Goal: Transaction & Acquisition: Purchase product/service

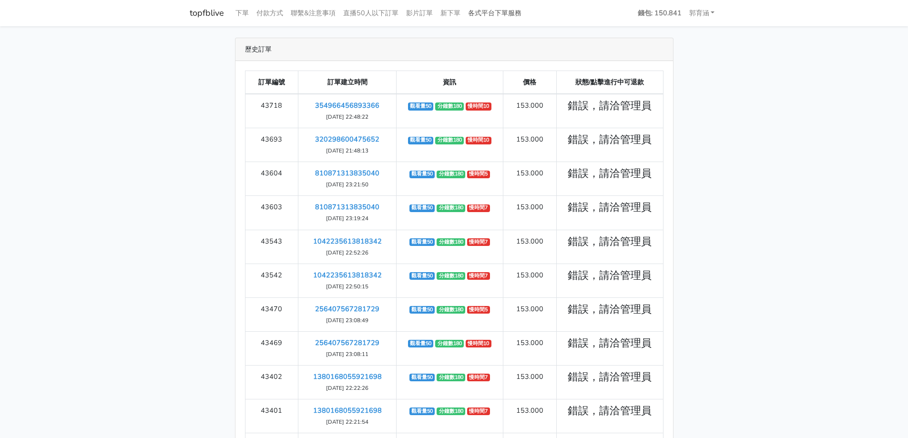
click at [491, 10] on link "各式平台下單服務" at bounding box center [494, 13] width 61 height 19
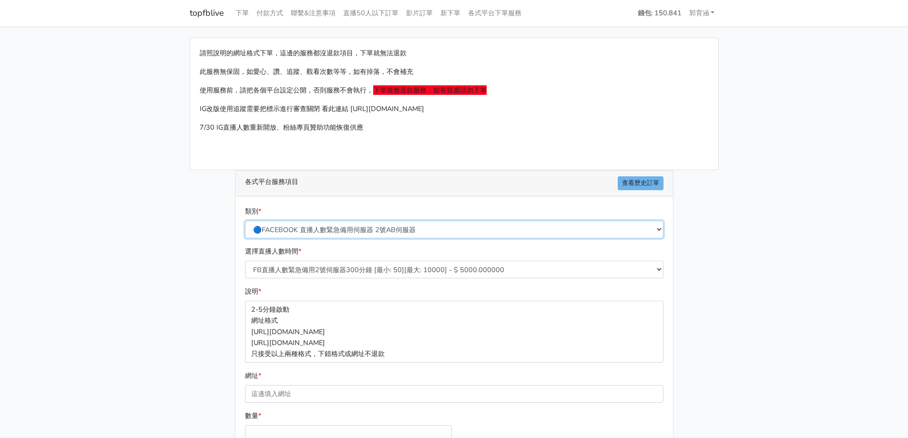
click at [400, 231] on select "🔵FACEBOOK 直播人數緊急備用伺服器 2號AB伺服器 🔵FACEBOOK 網軍專用貼文留言 安全保密 🔵FACEBOOK 直播人數緊急備用伺服器 J1 …" at bounding box center [454, 230] width 418 height 18
select select "🔵FACEBOOK 直播人數伺服器 自然增加人數 J1A伺服器"
click at [245, 221] on select "🔵FACEBOOK 直播人數緊急備用伺服器 2號AB伺服器 🔵FACEBOOK 網軍專用貼文留言 安全保密 🔵FACEBOOK 直播人數緊急備用伺服器 J1 …" at bounding box center [454, 230] width 418 height 18
click at [368, 294] on div "說明 * 2-5分鐘啟動 網址格式 https://www.facebook.com/1000830119985/videos/2214366008285 h…" at bounding box center [454, 324] width 423 height 76
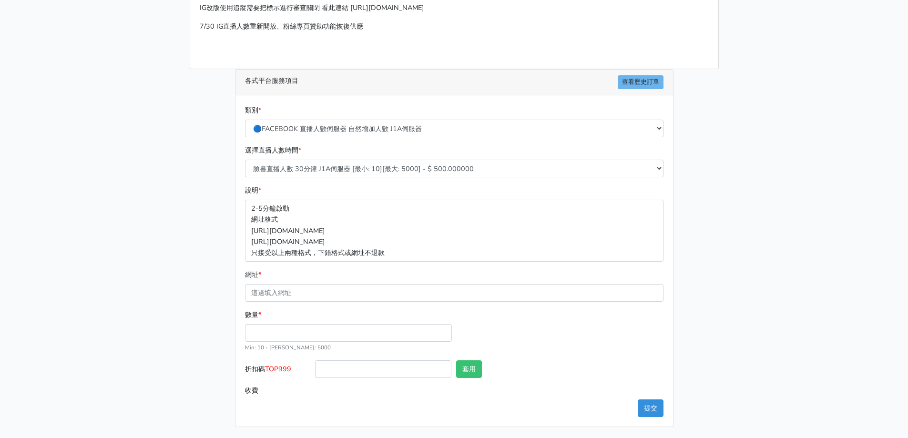
scroll to position [101, 0]
click at [344, 168] on select "臉書直播人數 30分鐘 J1A伺服器 [最小: 10][最大: 5000] - $ 500.000000 臉書直播人數 60分鐘 J1A伺服器 [最小: 10…" at bounding box center [454, 168] width 418 height 18
select select "621"
click at [245, 159] on select "臉書直播人數 30分鐘 J1A伺服器 [最小: 10][最大: 5000] - $ 500.000000 臉書直播人數 60分鐘 J1A伺服器 [最小: 10…" at bounding box center [454, 168] width 418 height 18
click at [348, 183] on div "選擇直播人數時間 * 臉書直播人數 30分鐘 J1A伺服器 [最小: 10][最大: 5000] - $ 500.000000 臉書直播人數 60分鐘 J1A…" at bounding box center [454, 164] width 423 height 40
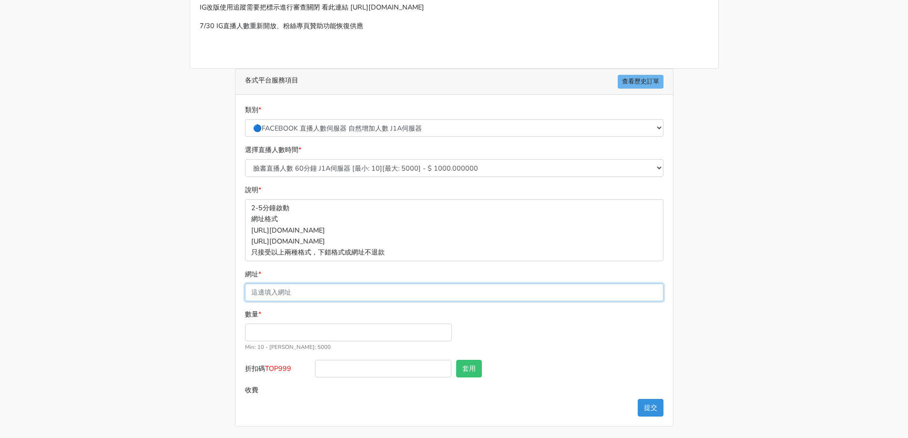
click at [318, 296] on input "網址 *" at bounding box center [454, 292] width 418 height 18
click at [277, 330] on input "數量 *" at bounding box center [348, 333] width 207 height 18
type input "30"
type input "30.000"
drag, startPoint x: 277, startPoint y: 332, endPoint x: 229, endPoint y: 331, distance: 48.1
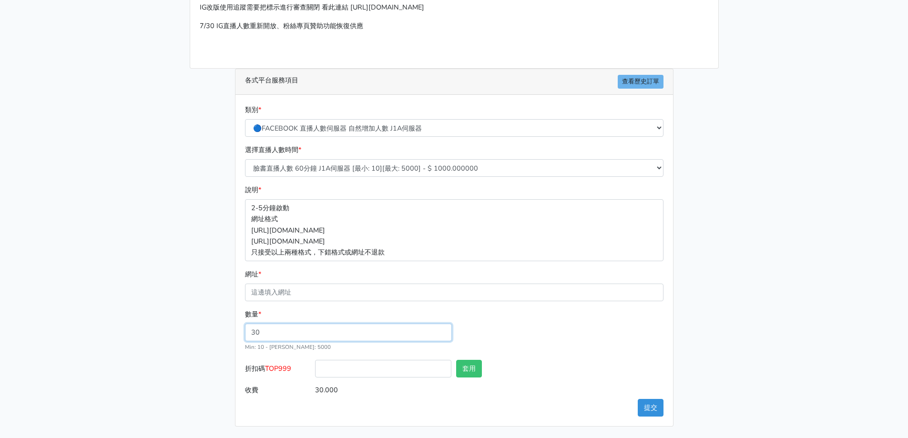
click at [236, 335] on div "類別 * 🔵FACEBOOK 直播人數緊急備用伺服器 2號AB伺服器 🔵FACEBOOK 網軍專用貼文留言 安全保密 🔵FACEBOOK 直播人數緊急備用伺服…" at bounding box center [453, 260] width 437 height 331
type input "20"
type input "20.000"
click at [229, 331] on div "各式平台服務項目 查看歷史訂單 類別 * 🔵FACEBOOK 直播人數緊急備用伺服器 2號AB伺服器 🔵FACEBOOK 網軍專用貼文留言 安全保密 🔵FAC…" at bounding box center [454, 248] width 453 height 358
click at [250, 297] on input "網址 *" at bounding box center [454, 292] width 418 height 18
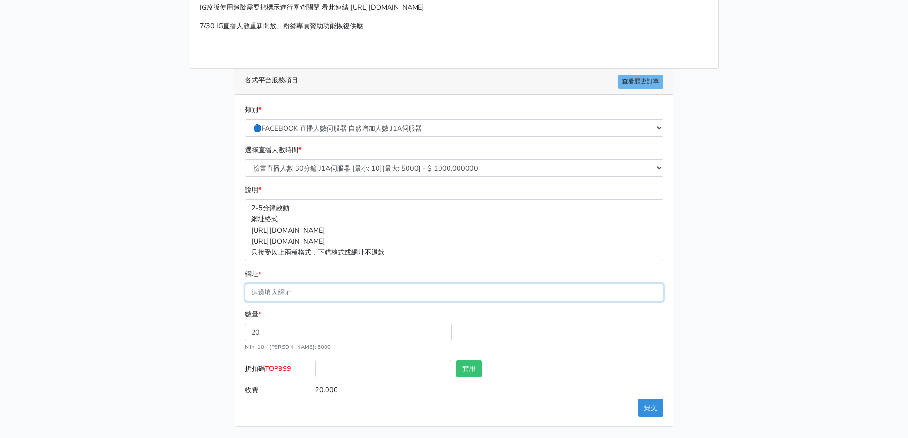
paste input "[URL][DOMAIN_NAME]"
type input "[URL][DOMAIN_NAME]"
click at [174, 313] on main "請照說明的網址格式下單，這邊的服務都沒退款項目，下單就無法退款 此服務無保固，如愛心、讚、追蹤、觀看次數等等，如有掉落，不會補充 使用服務前，請把各個平台設定…" at bounding box center [454, 181] width 908 height 513
click at [650, 410] on button "提交" at bounding box center [651, 408] width 26 height 18
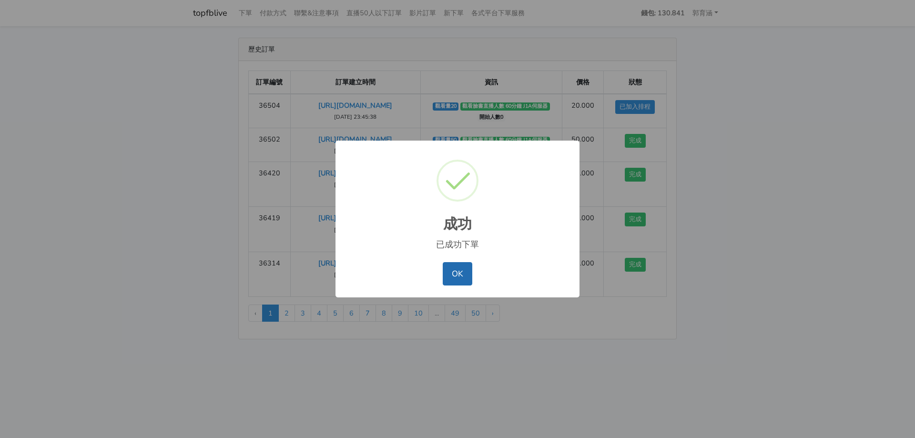
click at [457, 278] on button "OK" at bounding box center [457, 273] width 29 height 23
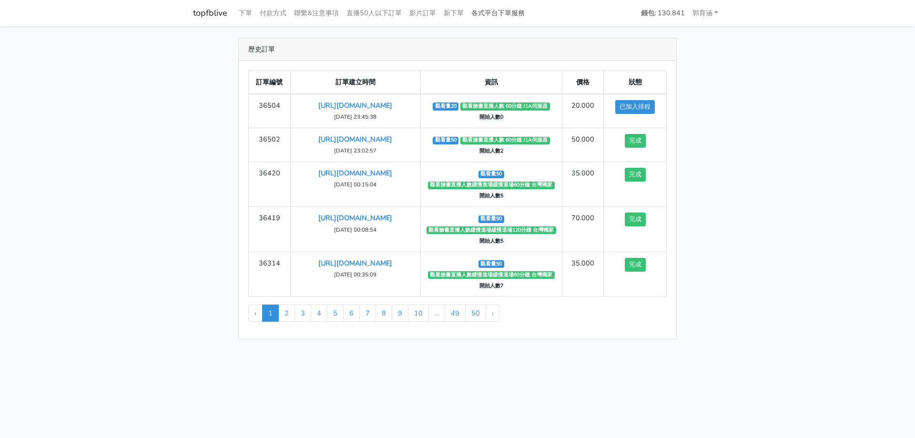
click at [491, 18] on link "各式平台下單服務" at bounding box center [497, 13] width 61 height 19
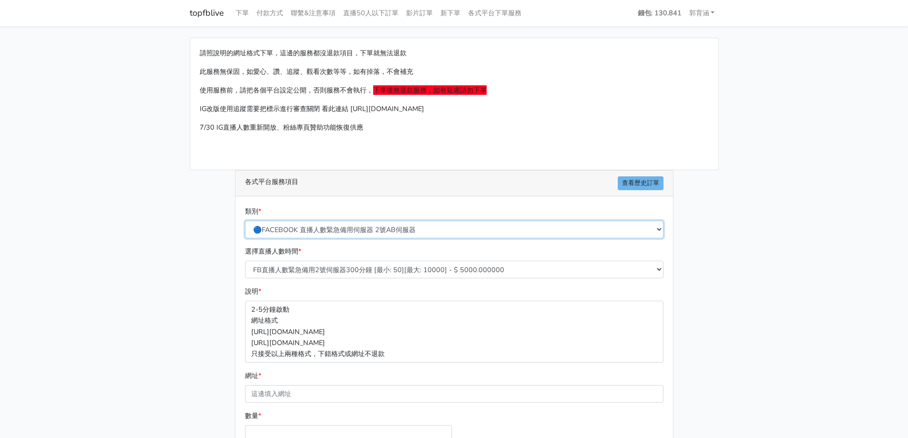
click at [371, 229] on select "🔵FACEBOOK 直播人數緊急備用伺服器 2號AB伺服器 🔵FACEBOOK 網軍專用貼文留言 安全保密 🔵FACEBOOK 直播人數緊急備用伺服器 J1 …" at bounding box center [454, 230] width 418 height 18
select select "🔵FACEBOOK 直播人數伺服器 自然增加人數 J1A伺服器"
click at [245, 221] on select "🔵FACEBOOK 直播人數緊急備用伺服器 2號AB伺服器 🔵FACEBOOK 網軍專用貼文留言 安全保密 🔵FACEBOOK 直播人數緊急備用伺服器 J1 …" at bounding box center [454, 230] width 418 height 18
click at [349, 252] on div "選擇直播人數時間 * 臉書直播人數 30分鐘 J1A伺服器 [最小: 10][最大: 5000] - $ 500.000000 臉書直播人數 60分鐘 J1A…" at bounding box center [454, 262] width 423 height 32
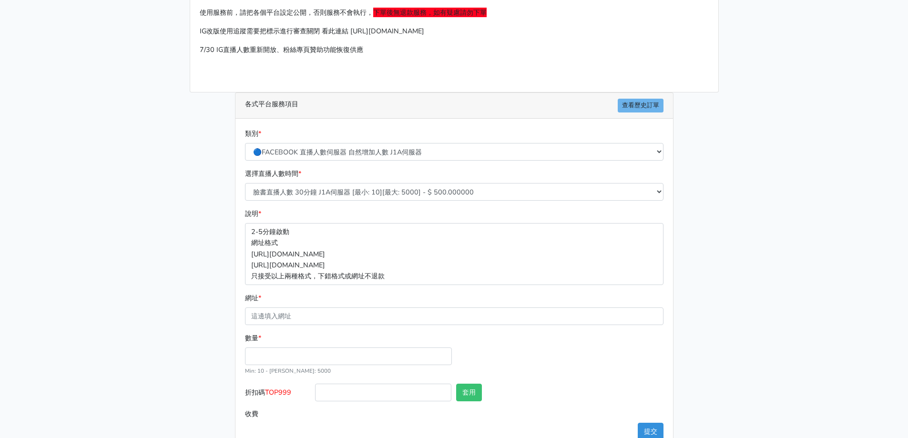
scroll to position [95, 0]
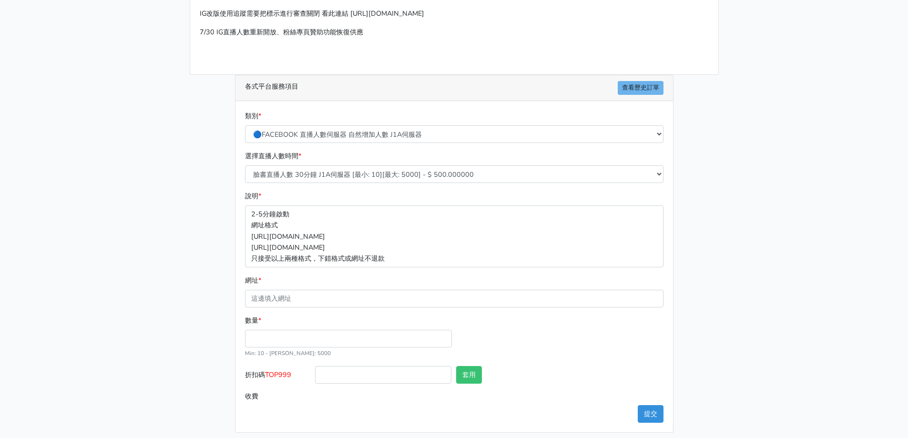
click at [356, 184] on div "選擇直播人數時間 * 臉書直播人數 30分鐘 J1A伺服器 [最小: 10][最大: 5000] - $ 500.000000 臉書直播人數 60分鐘 J1A…" at bounding box center [454, 171] width 423 height 40
click at [362, 180] on select "臉書直播人數 30分鐘 J1A伺服器 [最小: 10][最大: 5000] - $ 500.000000 臉書直播人數 60分鐘 J1A伺服器 [最小: 10…" at bounding box center [454, 174] width 418 height 18
select select "621"
click at [245, 165] on select "臉書直播人數 30分鐘 J1A伺服器 [最小: 10][最大: 5000] - $ 500.000000 臉書直播人數 60分鐘 J1A伺服器 [最小: 10…" at bounding box center [454, 174] width 418 height 18
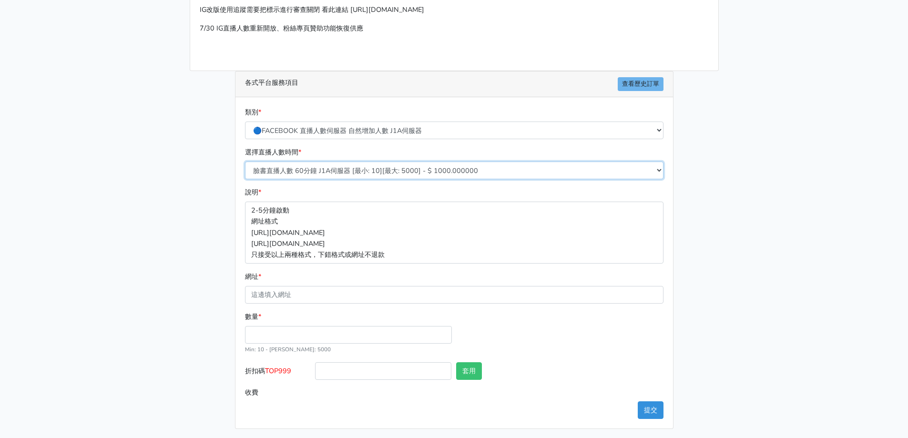
scroll to position [101, 0]
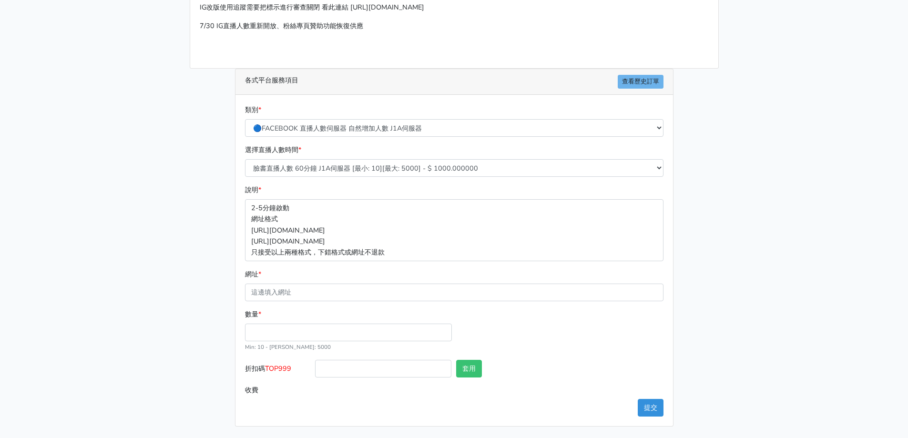
click at [204, 200] on div "請照說明的網址格式下單，這邊的服務都沒退款項目，下單就無法退款 此服務無保固，如愛心、讚、追蹤、觀看次數等等，如有掉落，不會補充 使用服務前，請把各個平台設定…" at bounding box center [453, 181] width 543 height 490
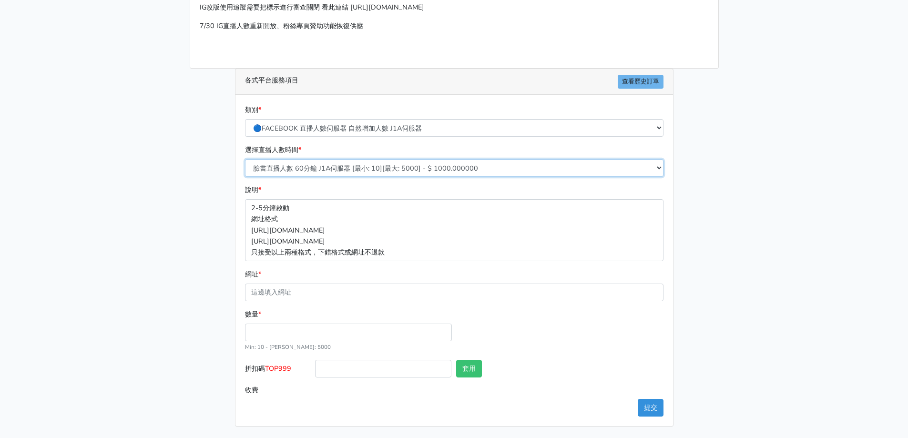
click at [316, 172] on select "臉書直播人數 30分鐘 J1A伺服器 [最小: 10][最大: 5000] - $ 500.000000 臉書直播人數 60分鐘 J1A伺服器 [最小: 10…" at bounding box center [454, 168] width 418 height 18
click at [245, 159] on select "臉書直播人數 30分鐘 J1A伺服器 [最小: 10][最大: 5000] - $ 500.000000 臉書直播人數 60分鐘 J1A伺服器 [最小: 10…" at bounding box center [454, 168] width 418 height 18
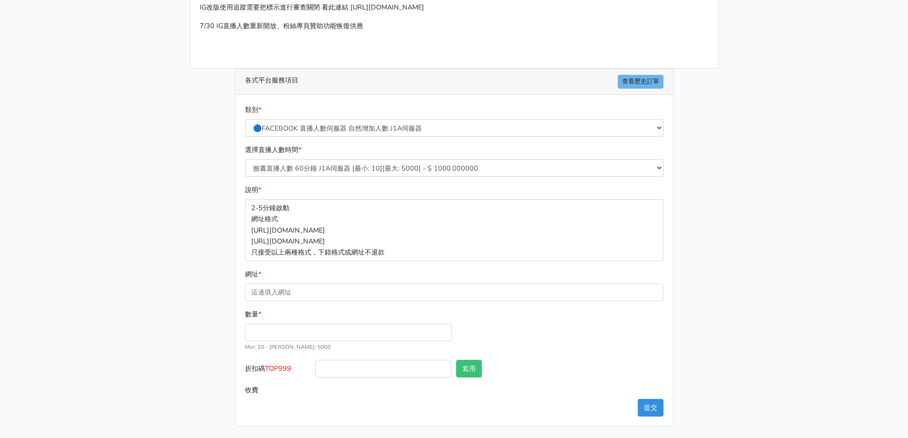
click at [192, 228] on div "請照說明的網址格式下單，這邊的服務都沒退款項目，下單就無法退款 此服務無保固，如愛心、讚、追蹤、觀看次數等等，如有掉落，不會補充 使用服務前，請把各個平台設定…" at bounding box center [453, 181] width 543 height 490
click at [320, 331] on input "數量 *" at bounding box center [348, 333] width 207 height 18
type input "30"
type input "30.000"
click at [321, 294] on input "網址 *" at bounding box center [454, 292] width 418 height 18
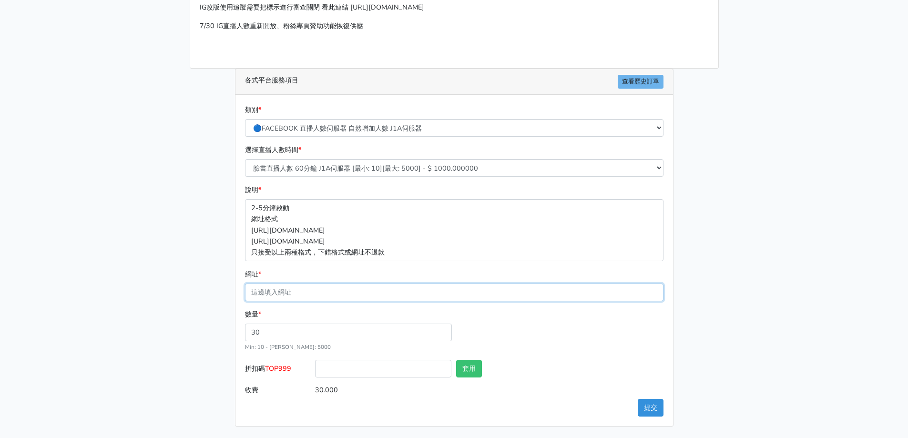
paste input "[URL][DOMAIN_NAME]"
type input "[URL][DOMAIN_NAME]"
click at [215, 315] on div "請照說明的網址格式下單，這邊的服務都沒退款項目，下單就無法退款 此服務無保固，如愛心、讚、追蹤、觀看次數等等，如有掉落，不會補充 使用服務前，請把各個平台設定…" at bounding box center [453, 181] width 543 height 490
drag, startPoint x: 282, startPoint y: 331, endPoint x: 243, endPoint y: 336, distance: 38.9
click at [243, 336] on div "數量 * 30 Min: 10 - Max: 5000" at bounding box center [349, 330] width 212 height 43
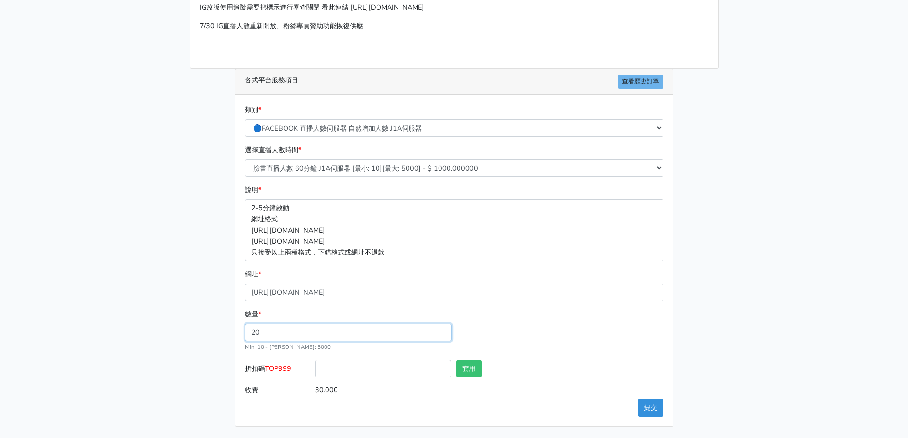
type input "20"
type input "20.000"
click at [149, 346] on main "請照說明的網址格式下單，這邊的服務都沒退款項目，下單就無法退款 此服務無保固，如愛心、讚、追蹤、觀看次數等等，如有掉落，不會補充 使用服務前，請把各個平台設定…" at bounding box center [454, 181] width 908 height 513
click at [657, 405] on button "提交" at bounding box center [651, 408] width 26 height 18
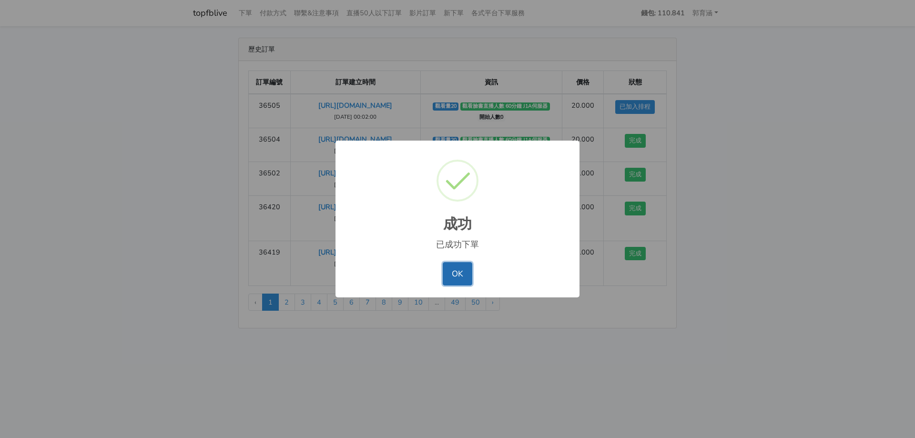
click at [460, 281] on button "OK" at bounding box center [457, 273] width 29 height 23
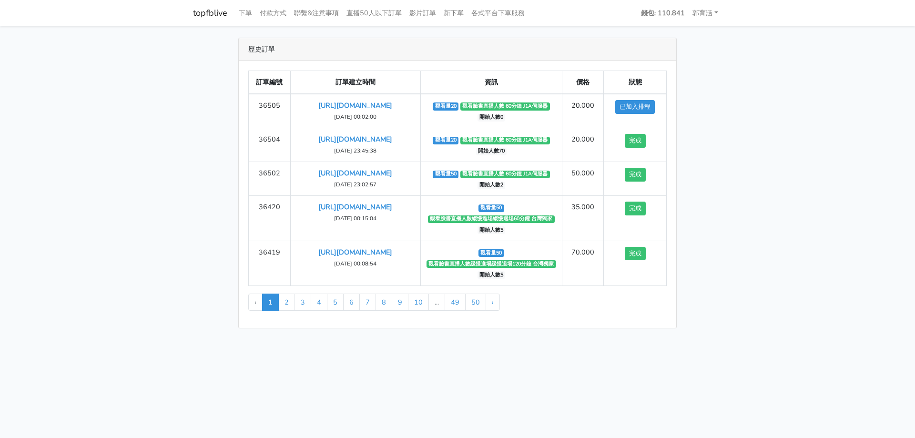
click at [180, 185] on main "歷史訂單 訂單編號 訂單建立時間 資訊 價格 狀態 36505 https://www.facebook.com/100065086077352/videos…" at bounding box center [457, 183] width 915 height 314
